Goal: Task Accomplishment & Management: Complete application form

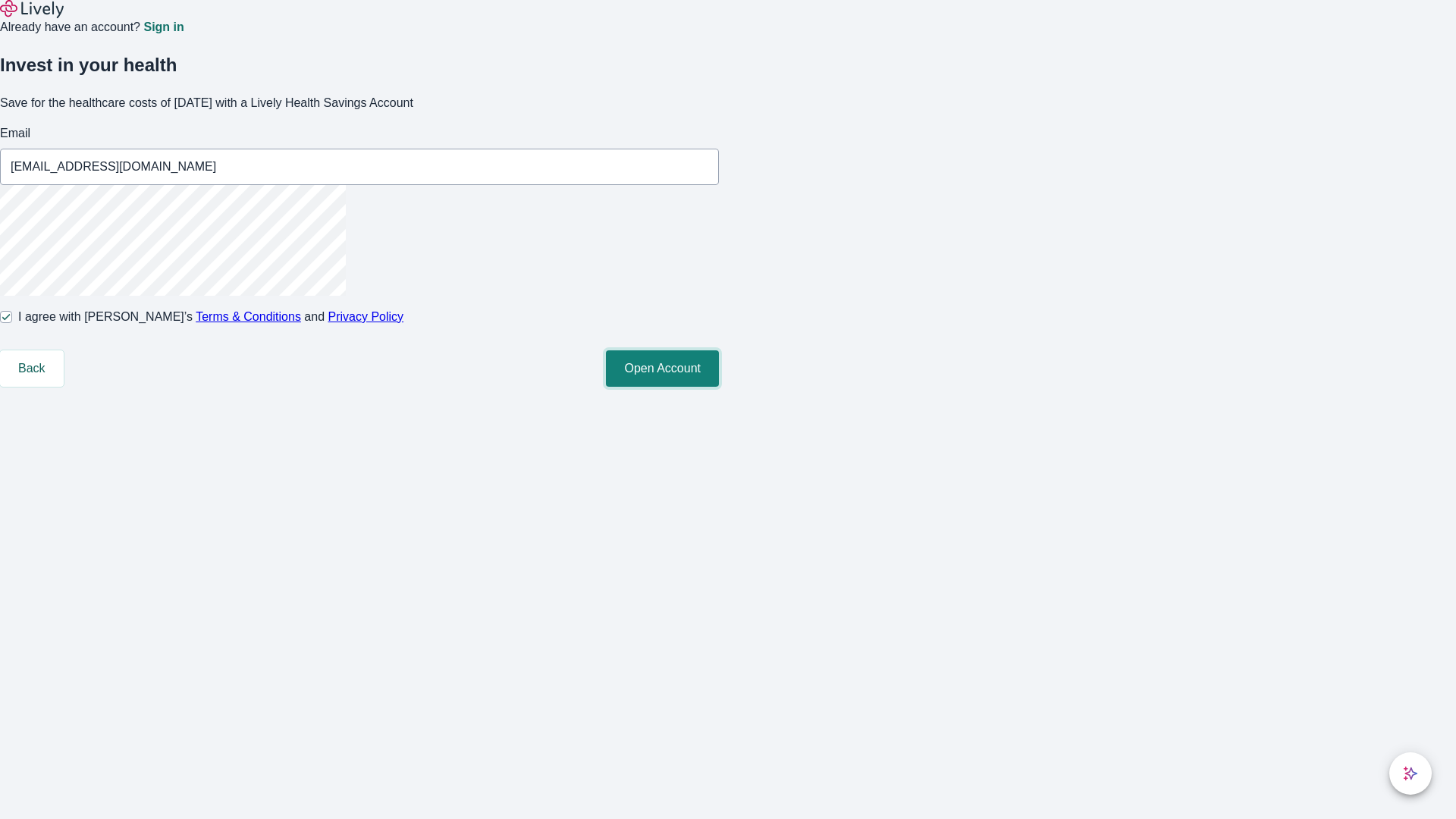
click at [719, 386] on button "Open Account" at bounding box center [662, 368] width 113 height 36
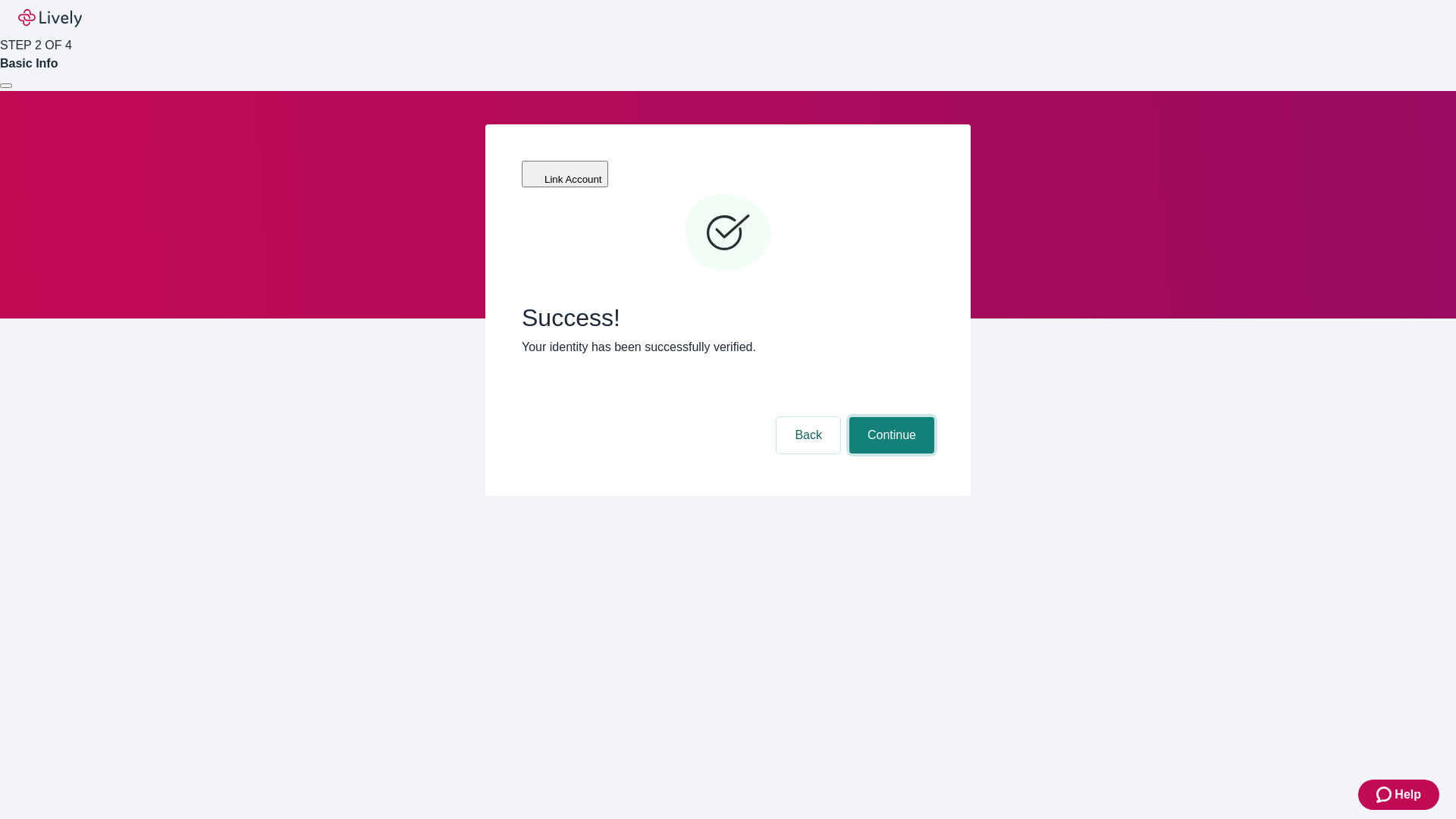
click at [889, 417] on button "Continue" at bounding box center [892, 435] width 85 height 36
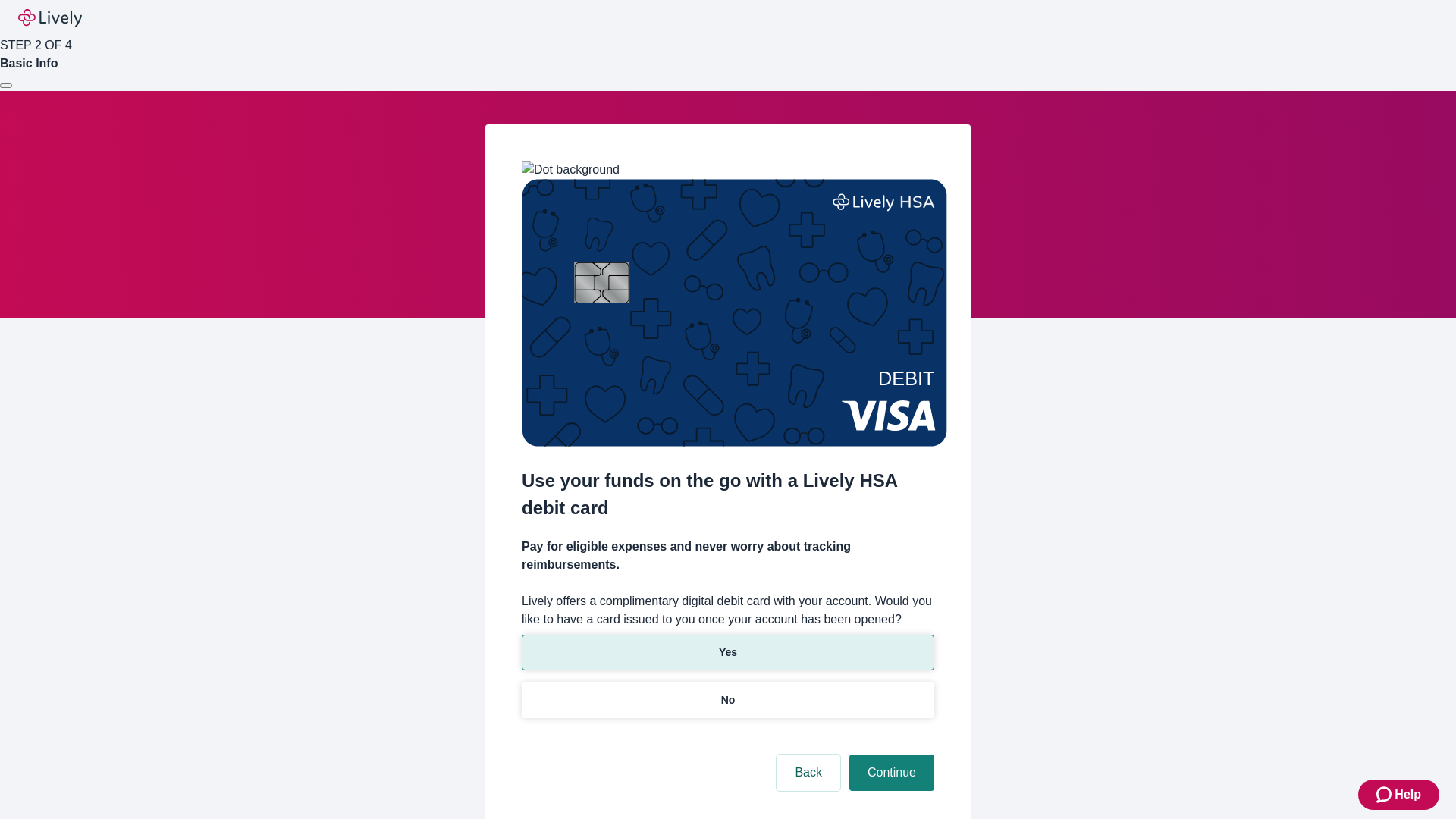
click at [728, 644] on p "Yes" at bounding box center [728, 652] width 18 height 16
click at [889, 754] on button "Continue" at bounding box center [892, 772] width 85 height 36
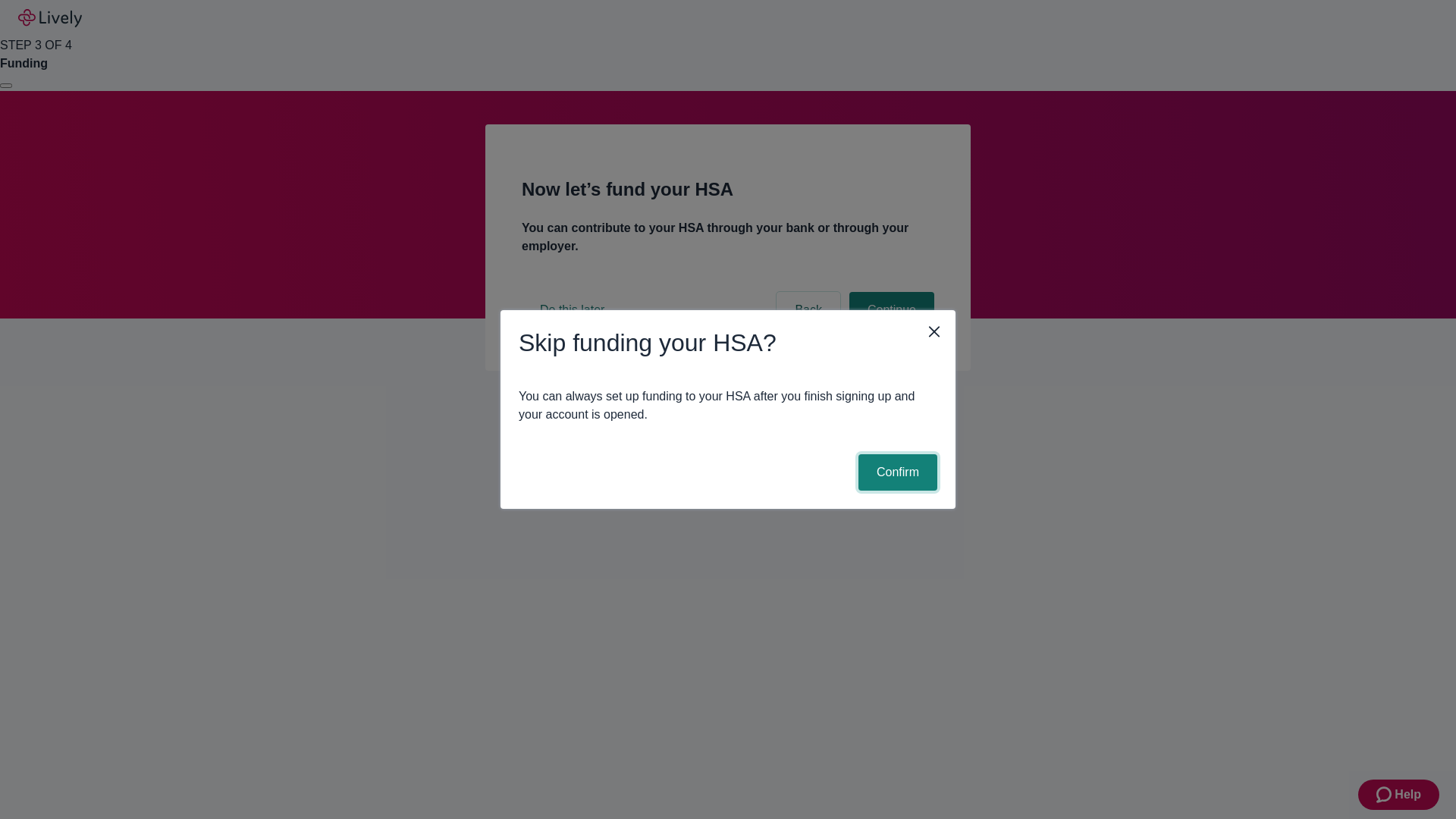
click at [895, 473] on button "Confirm" at bounding box center [898, 472] width 79 height 36
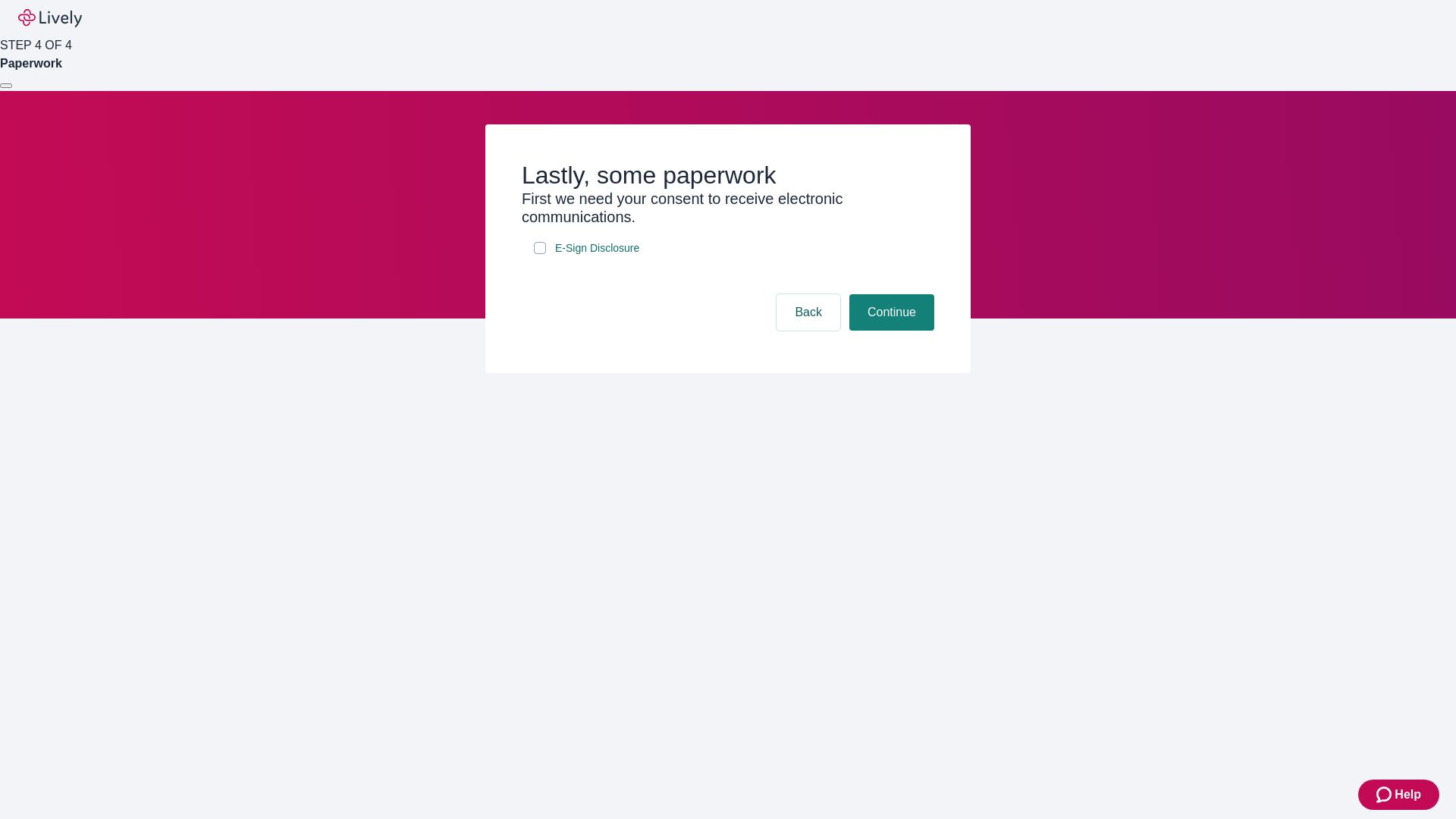
click at [540, 254] on input "E-Sign Disclosure" at bounding box center [540, 248] width 12 height 12
checkbox input "true"
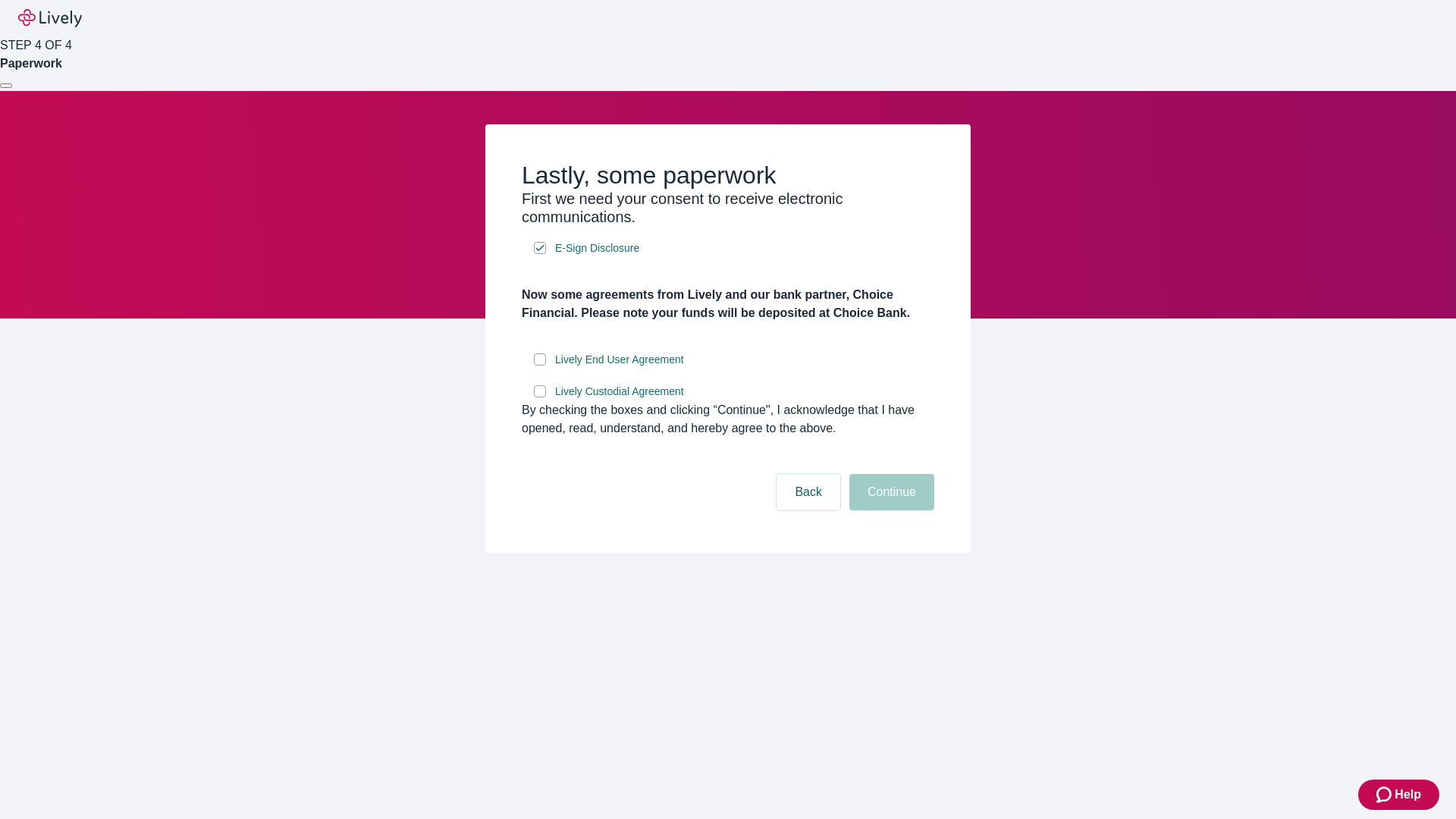
click at [540, 366] on input "Lively End User Agreement" at bounding box center [540, 359] width 12 height 12
checkbox input "true"
click at [540, 397] on input "Lively Custodial Agreement" at bounding box center [540, 391] width 12 height 12
checkbox input "true"
click at [889, 510] on button "Continue" at bounding box center [892, 492] width 85 height 36
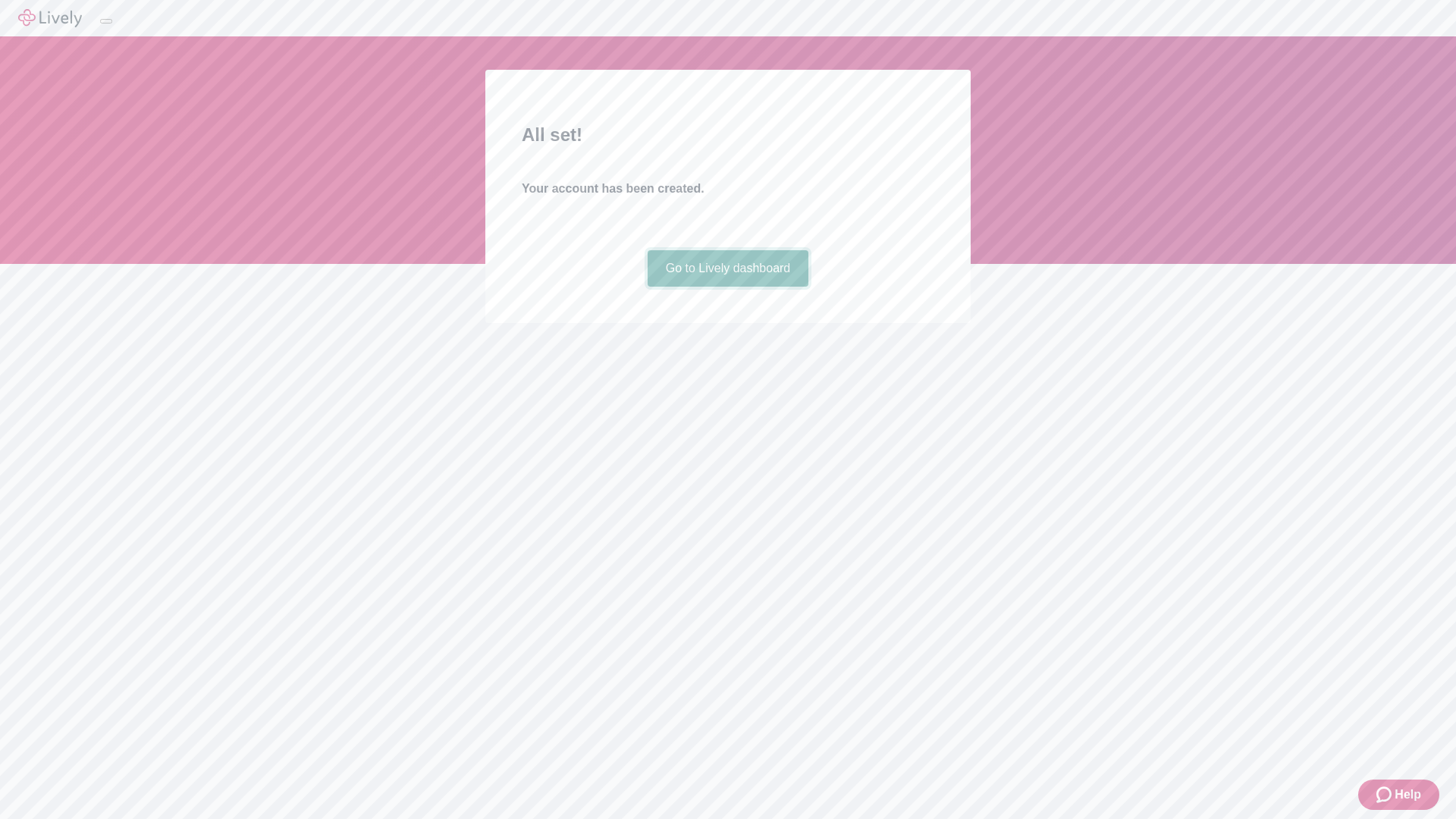
click at [728, 286] on link "Go to Lively dashboard" at bounding box center [728, 268] width 162 height 36
